Goal: Information Seeking & Learning: Learn about a topic

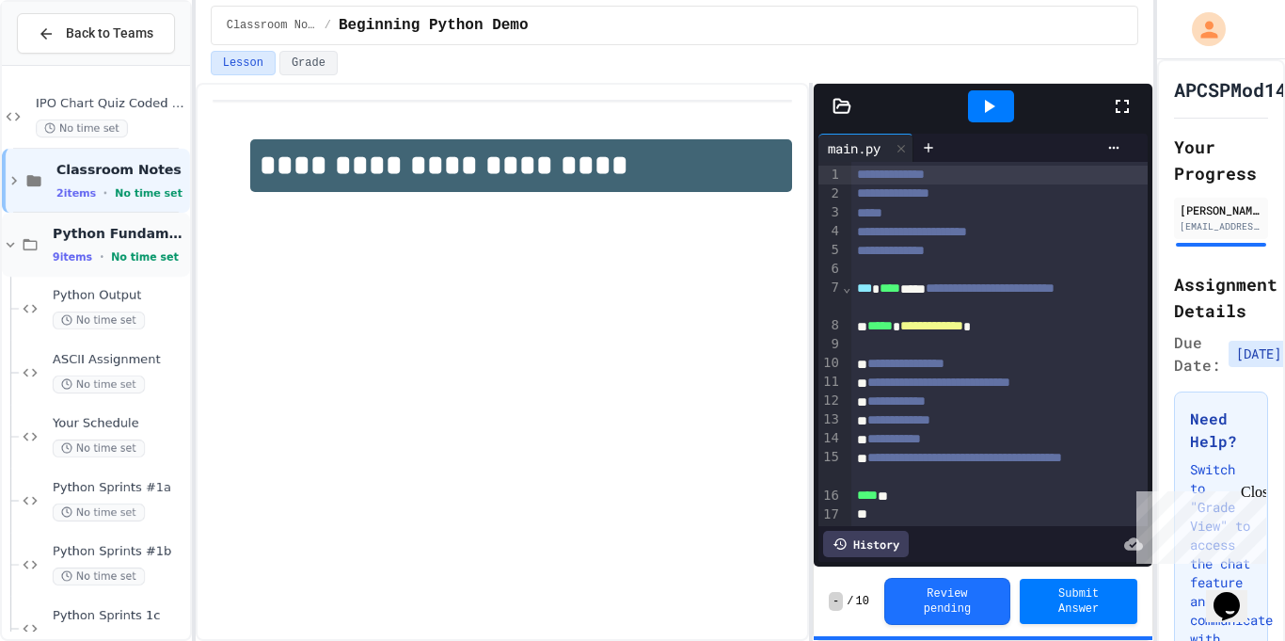
click at [59, 245] on div "Python Fundamental Labs 9 items • No time set" at bounding box center [120, 245] width 134 height 40
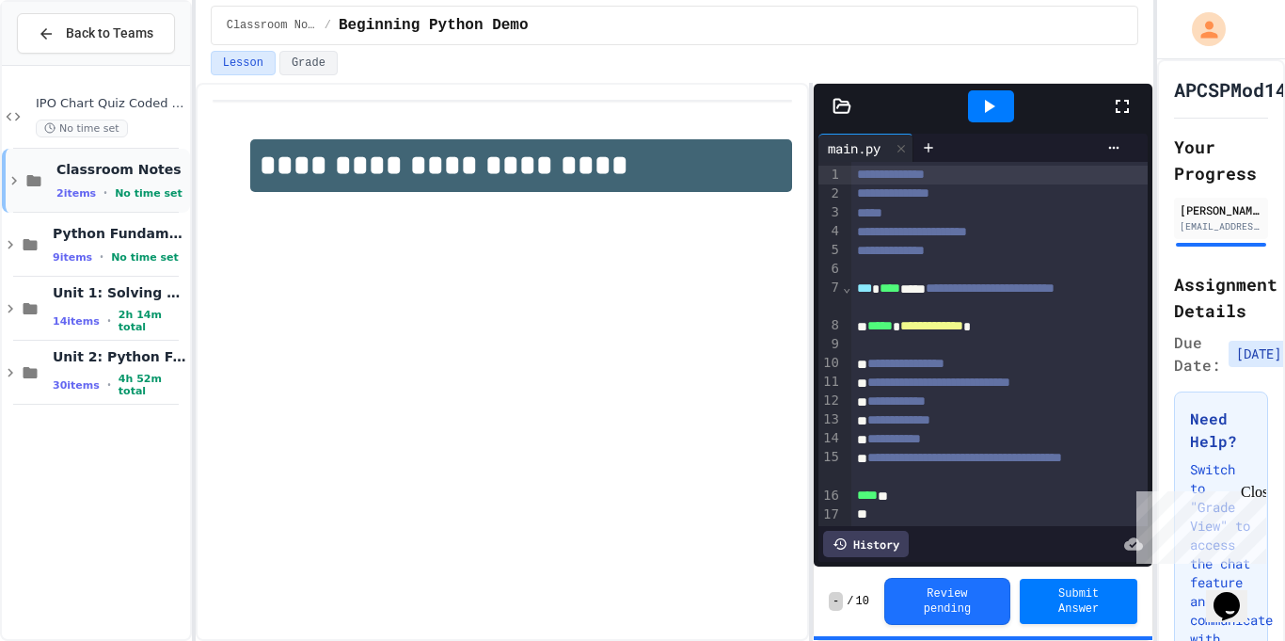
click at [28, 188] on icon at bounding box center [34, 180] width 23 height 17
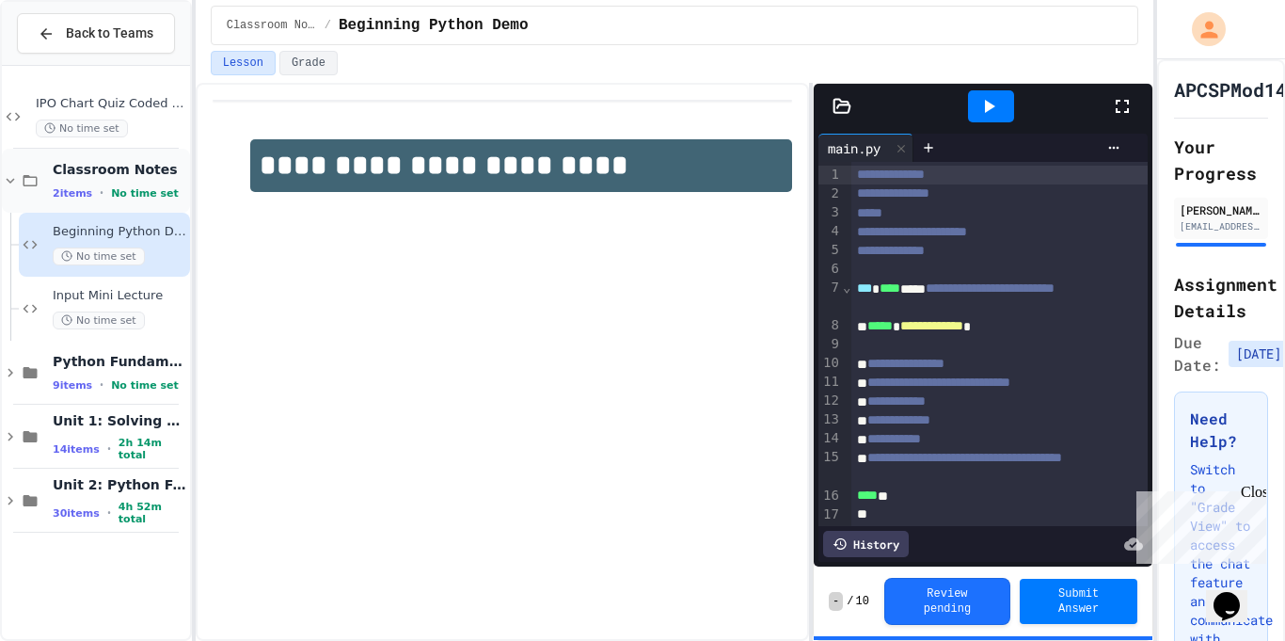
click at [30, 182] on icon at bounding box center [30, 180] width 23 height 17
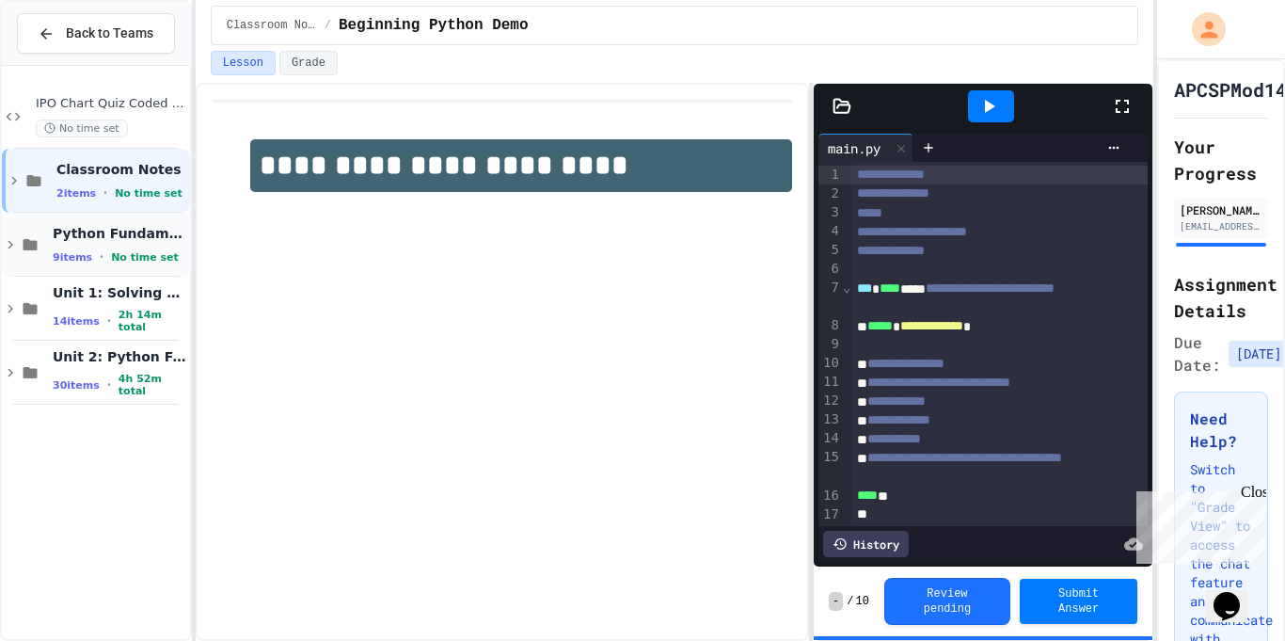
click at [50, 259] on div "Python Fundamental Labs 9 items • No time set" at bounding box center [96, 245] width 188 height 64
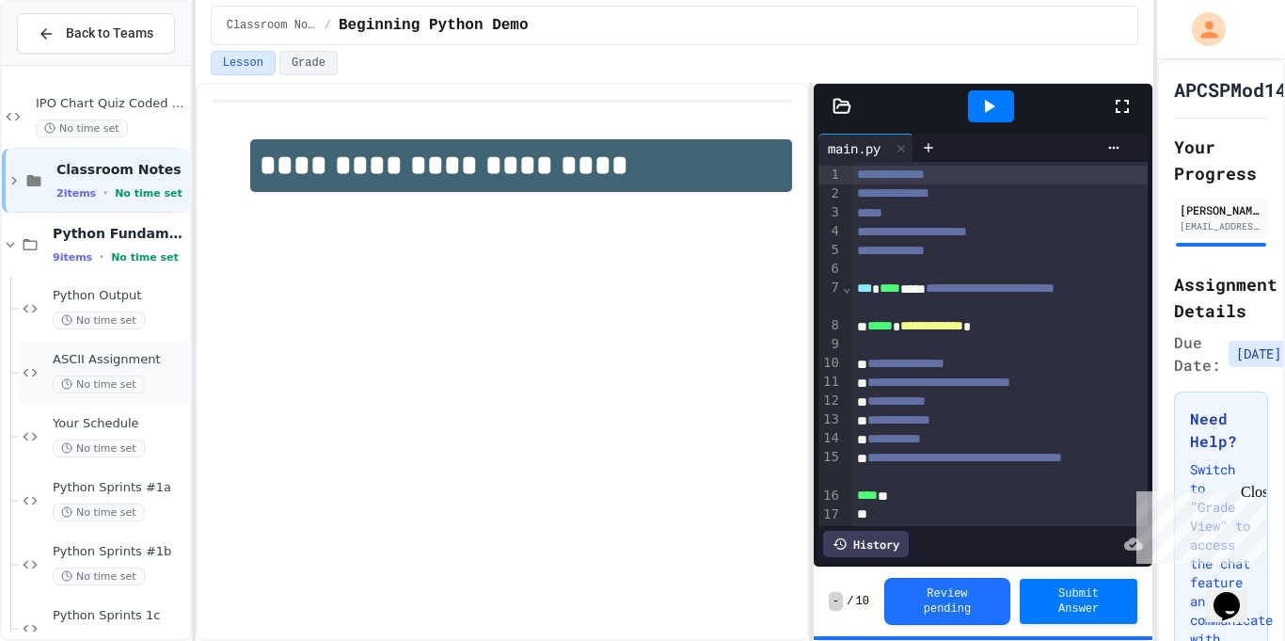
click at [142, 374] on div "ASCII Assignment No time set" at bounding box center [120, 372] width 134 height 41
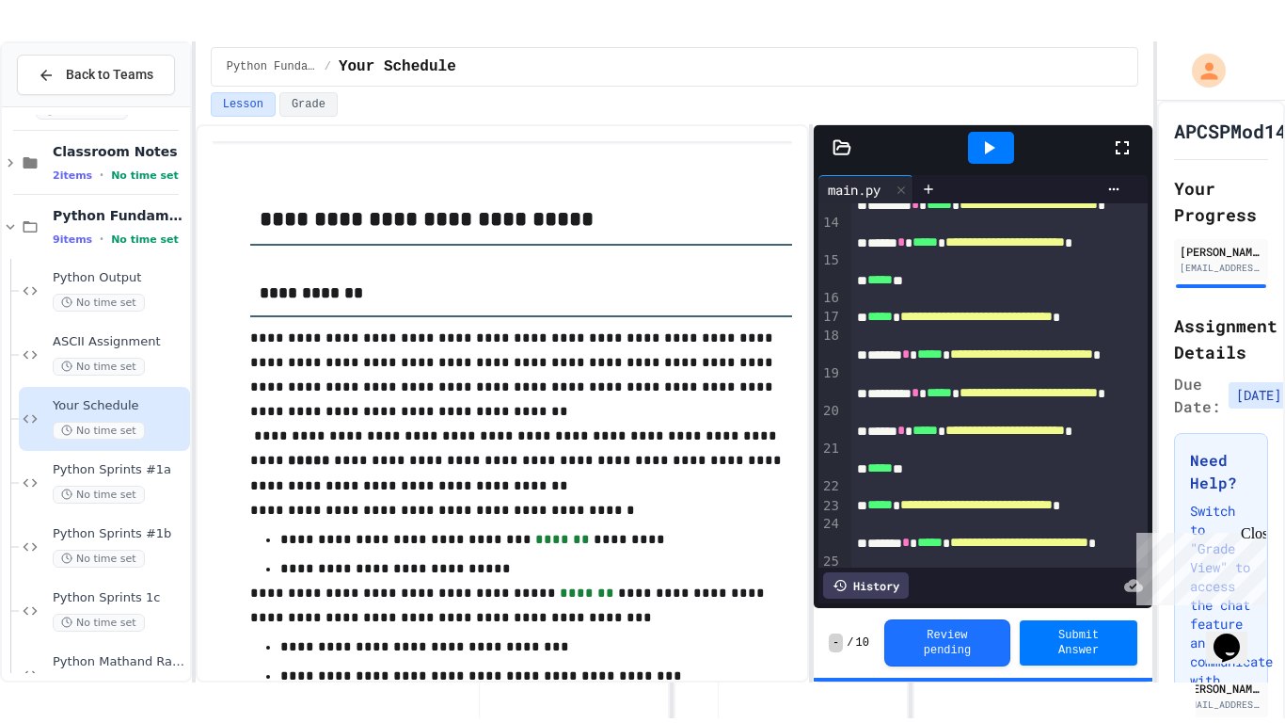
scroll to position [58, 0]
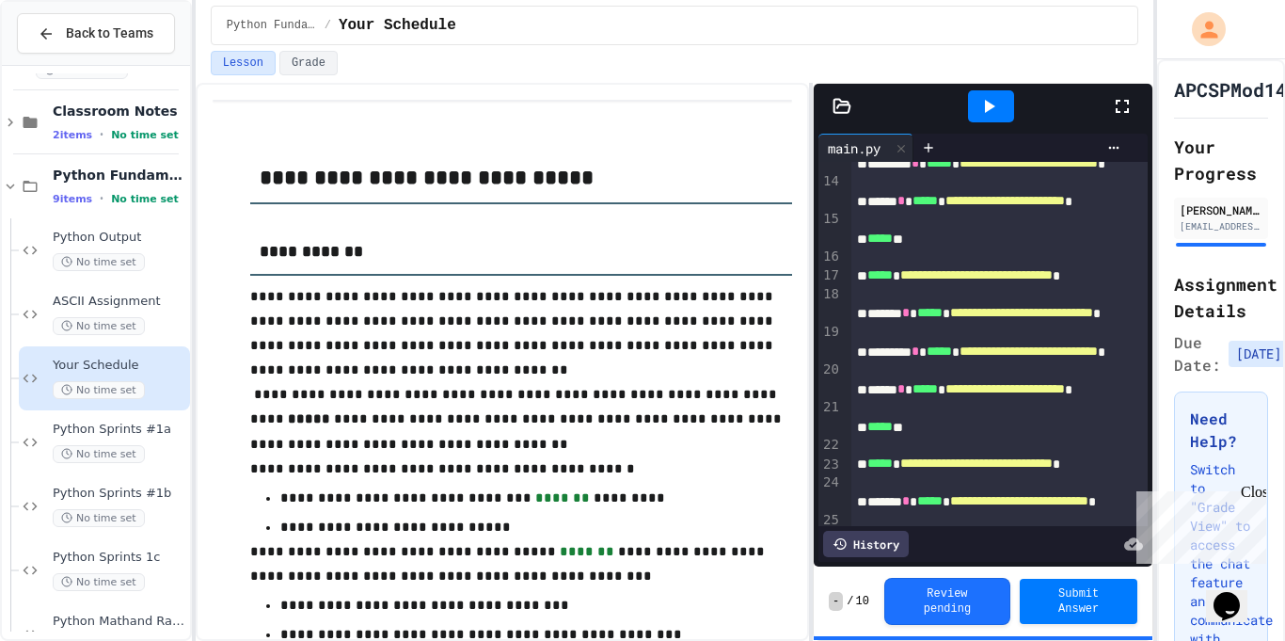
click at [1120, 111] on icon at bounding box center [1122, 106] width 13 height 13
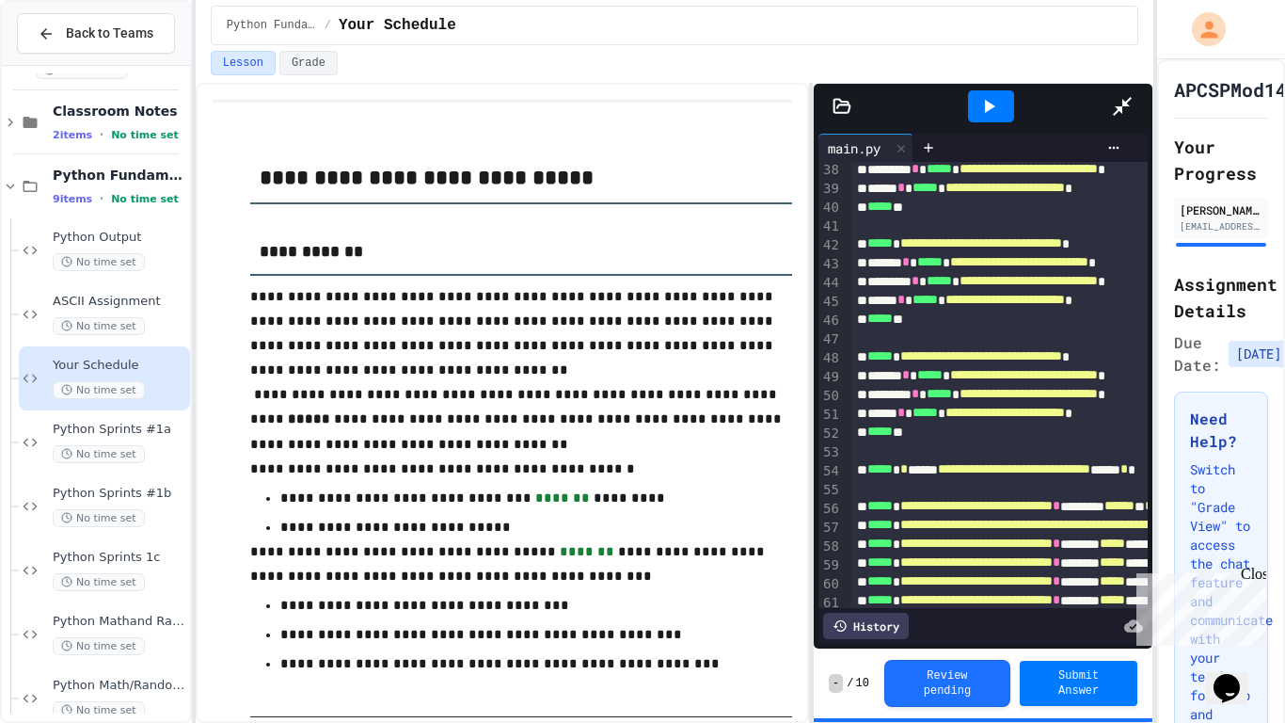
scroll to position [0, 0]
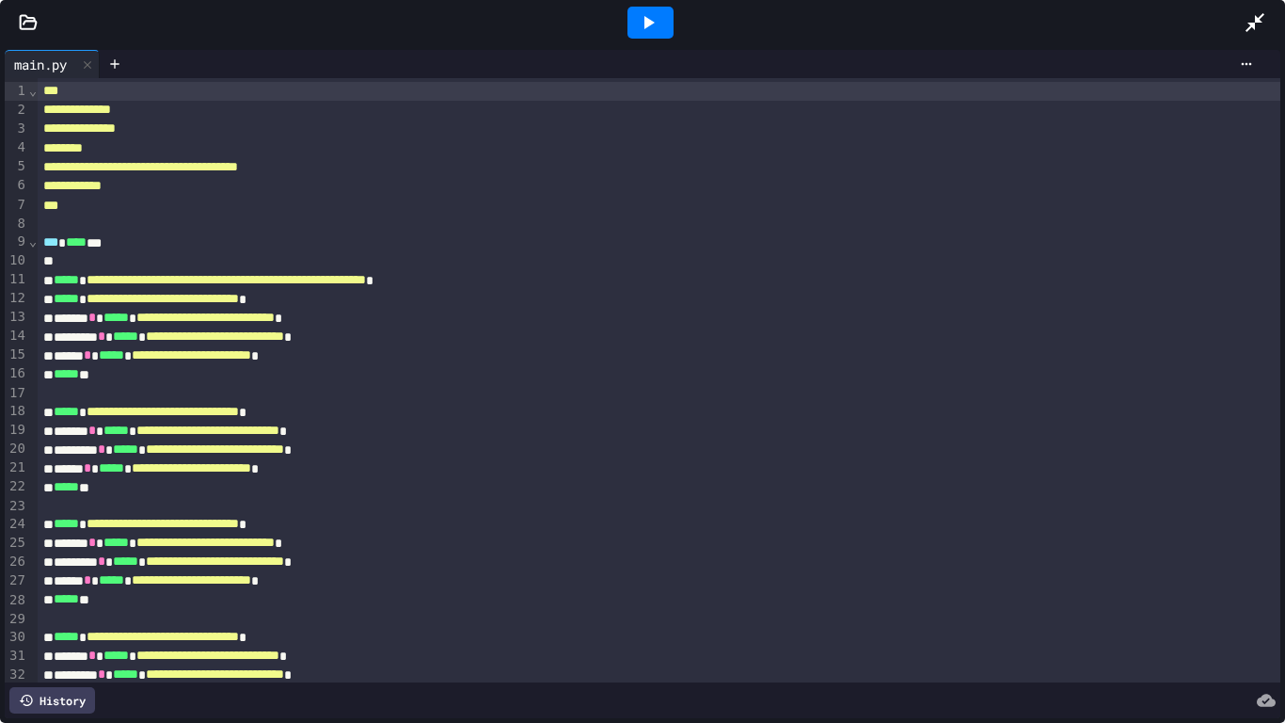
click at [660, 23] on div at bounding box center [651, 23] width 46 height 32
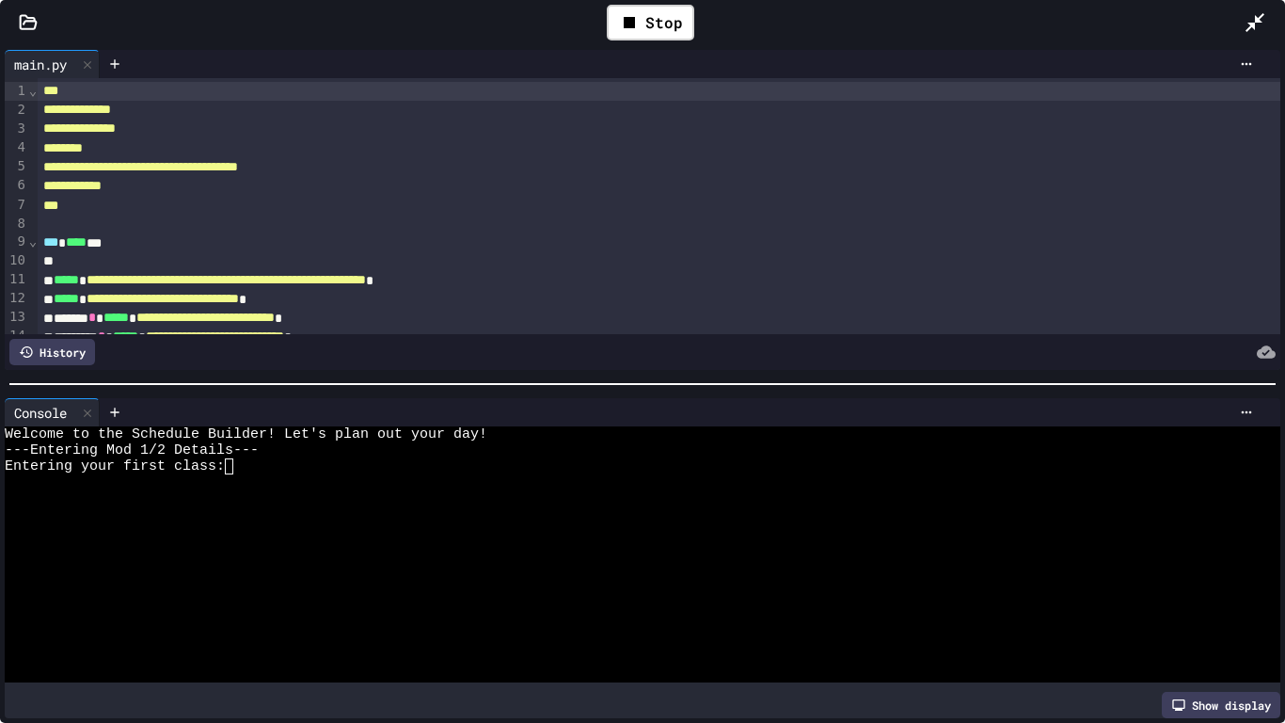
click at [423, 507] on div at bounding box center [636, 514] width 1262 height 16
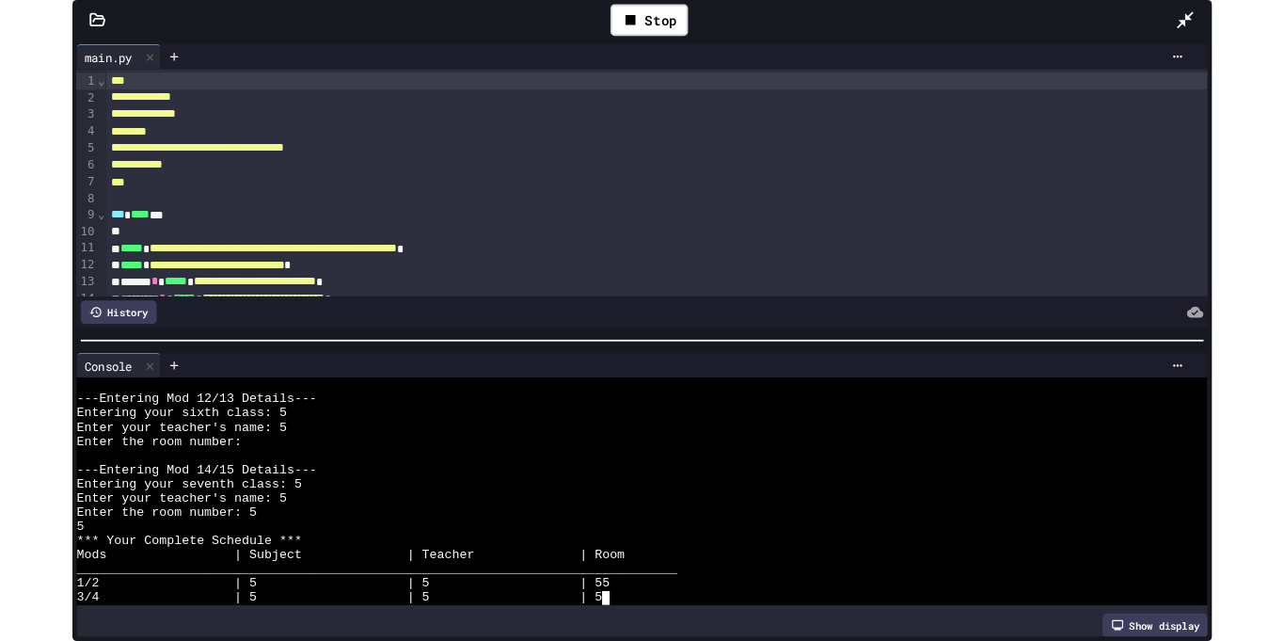
scroll to position [496, 0]
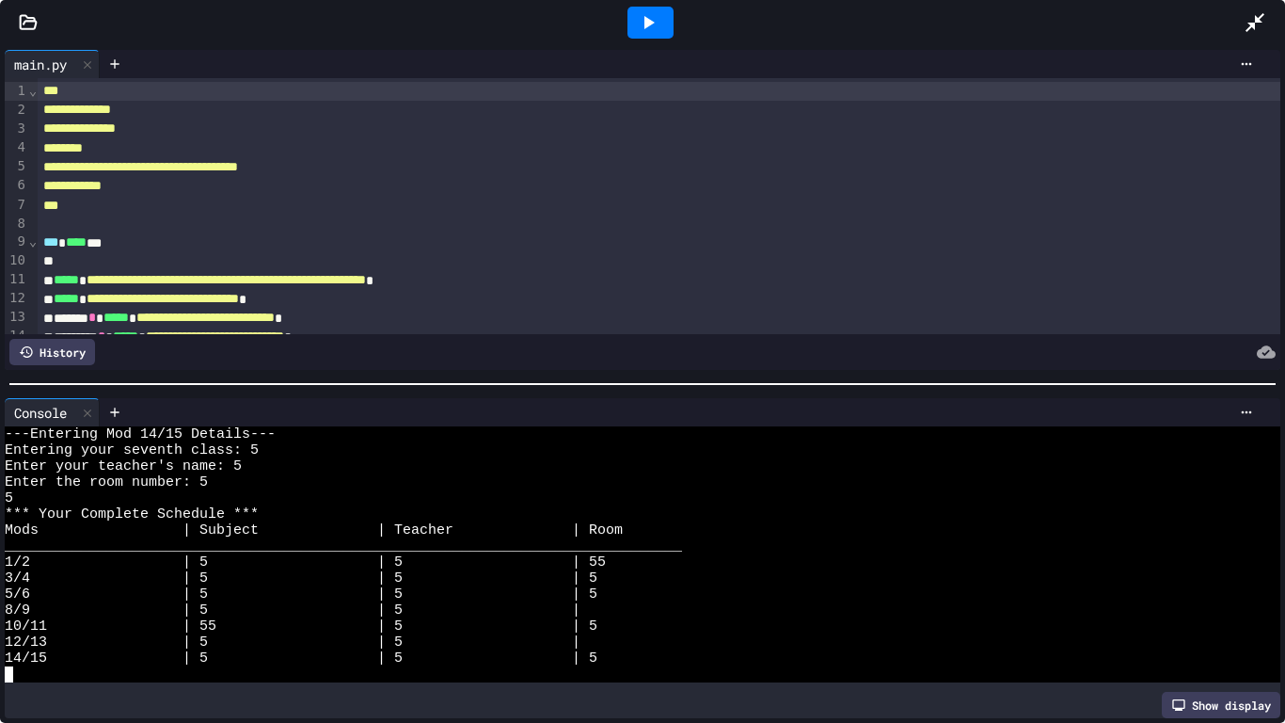
click at [419, 521] on div "*** Your Complete Schedule ***" at bounding box center [636, 514] width 1262 height 16
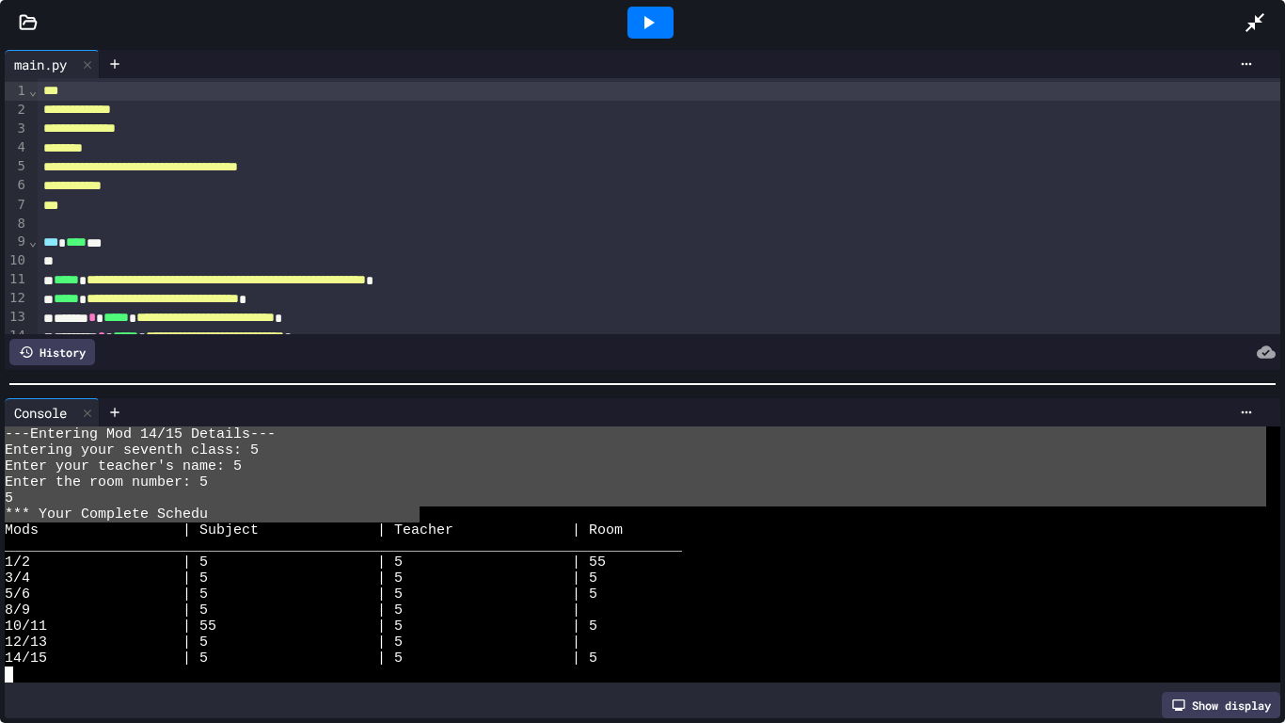
click at [1260, 16] on icon at bounding box center [1255, 22] width 19 height 19
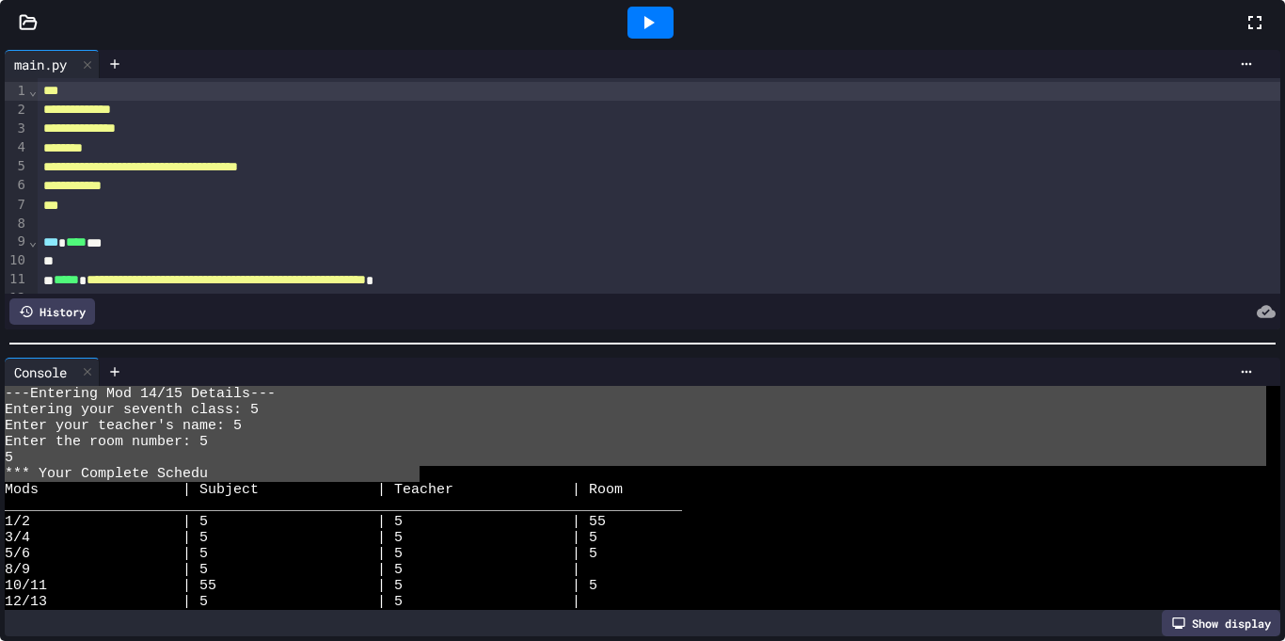
scroll to position [928, 0]
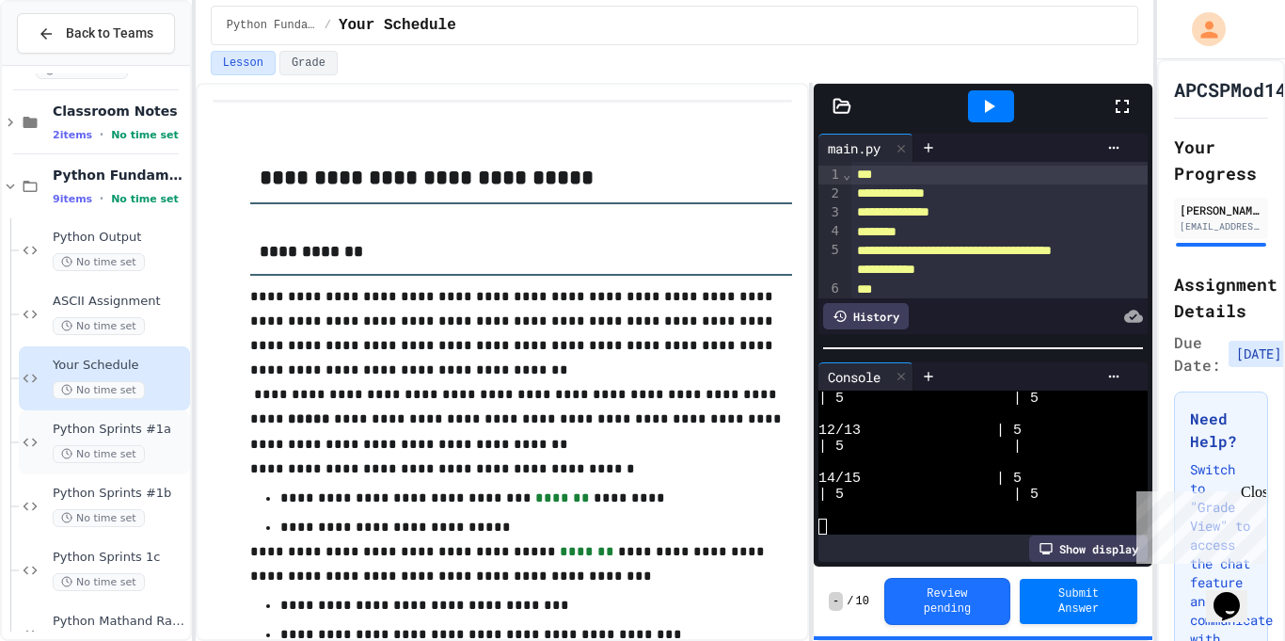
click at [120, 422] on span "Python Sprints #1a" at bounding box center [120, 430] width 134 height 16
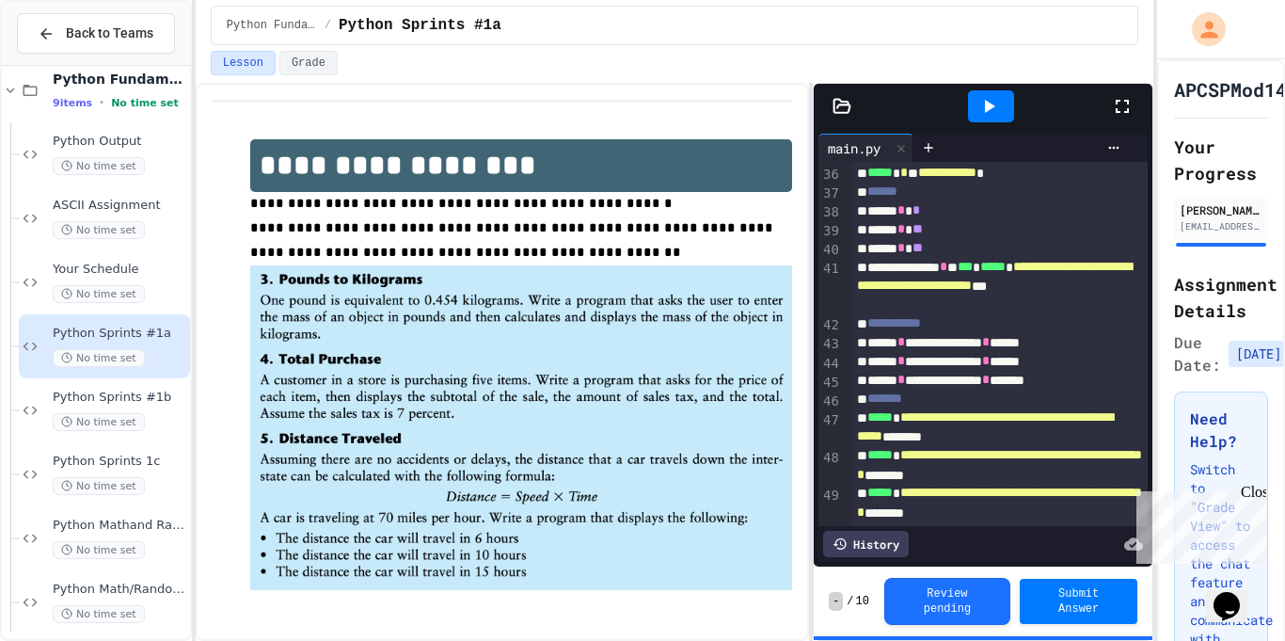
scroll to position [928, 0]
